Goal: Information Seeking & Learning: Learn about a topic

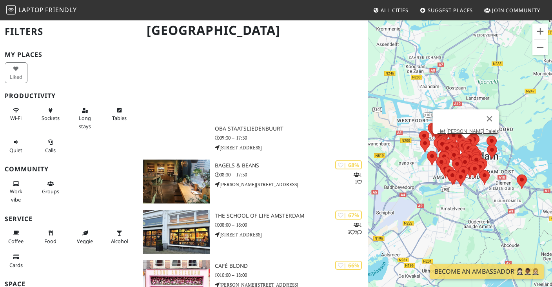
scroll to position [2085, 0]
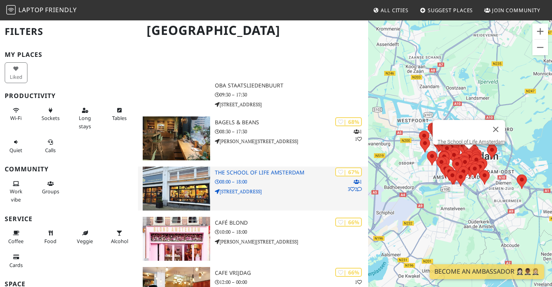
click at [276, 177] on div "| 67% 1 3 2 The School of Life Amsterdam 08:00 – 18:00 Frederiksplein 54" at bounding box center [291, 189] width 153 height 44
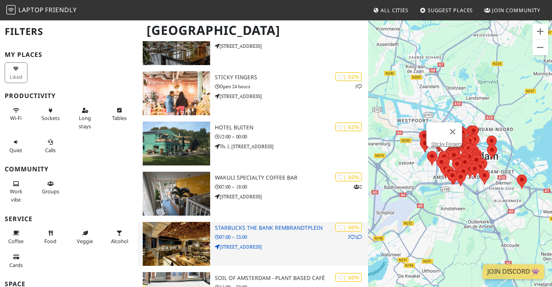
scroll to position [2484, 0]
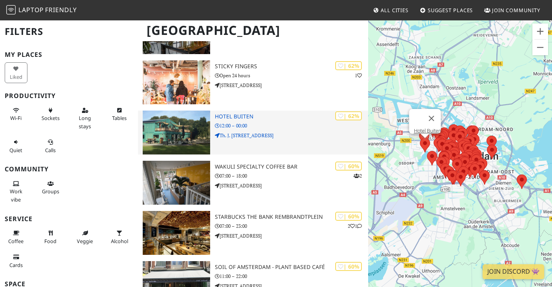
click at [236, 113] on h3 "Hotel Buiten" at bounding box center [291, 116] width 153 height 7
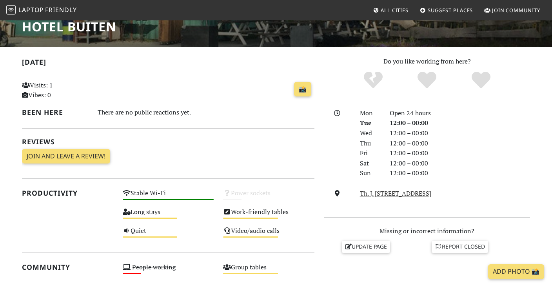
scroll to position [144, 0]
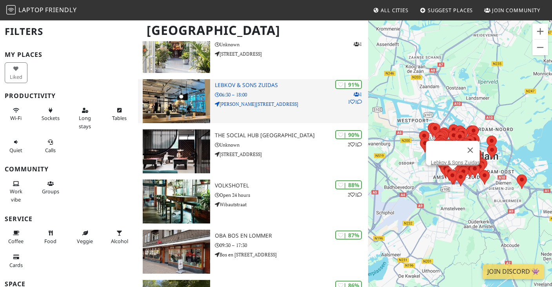
scroll to position [296, 0]
